Goal: Check status: Check status

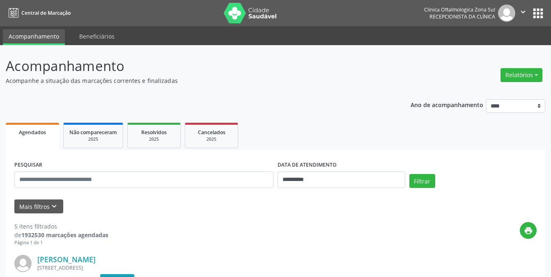
select select "*"
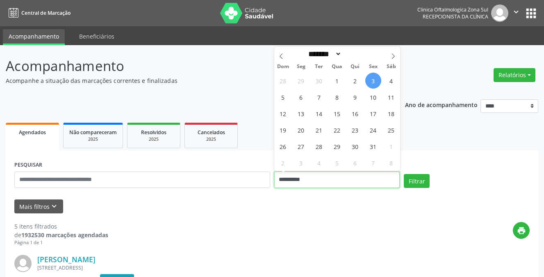
click at [309, 180] on input "**********" at bounding box center [338, 180] width 126 height 16
click at [299, 98] on span "6" at bounding box center [301, 97] width 16 height 16
type input "**********"
click at [299, 98] on span "6" at bounding box center [301, 97] width 16 height 16
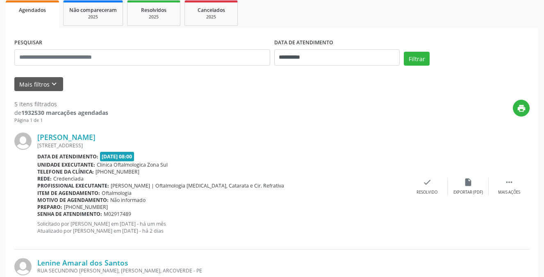
scroll to position [123, 0]
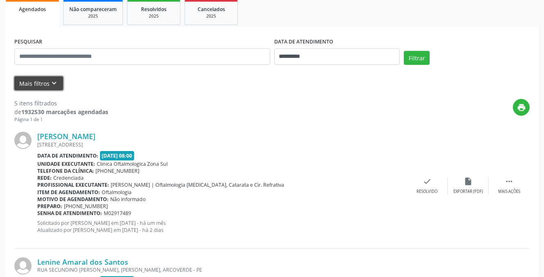
click at [46, 85] on button "Mais filtros keyboard_arrow_down" at bounding box center [38, 83] width 49 height 14
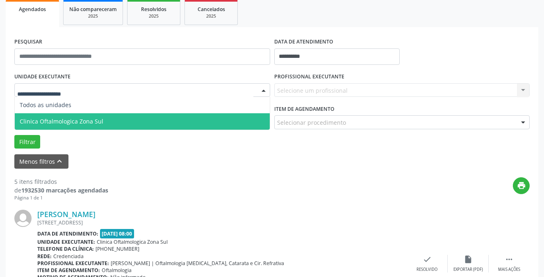
click at [54, 121] on span "Clinica Oftalmologica Zona Sul" at bounding box center [62, 121] width 84 height 8
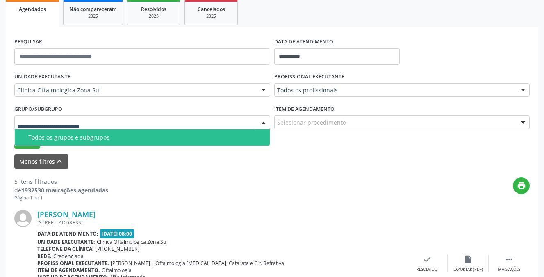
click at [57, 139] on div "Todos os grupos e subgrupos" at bounding box center [146, 137] width 237 height 7
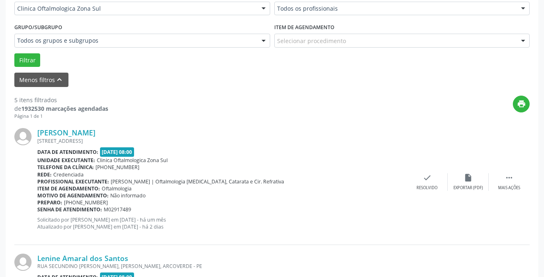
scroll to position [205, 0]
click at [31, 57] on button "Filtrar" at bounding box center [27, 60] width 26 height 14
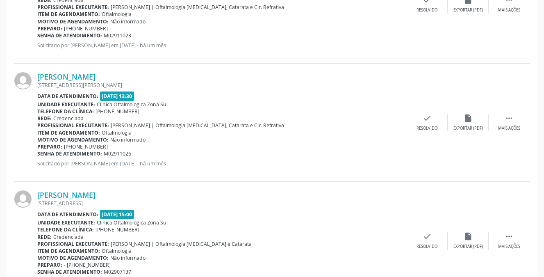
scroll to position [653, 0]
